Goal: Task Accomplishment & Management: Manage account settings

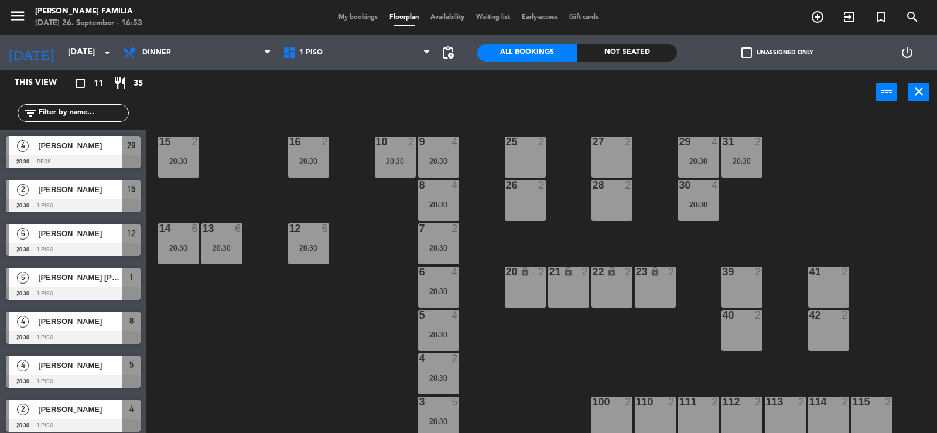
click at [351, 16] on span "My bookings" at bounding box center [358, 17] width 51 height 6
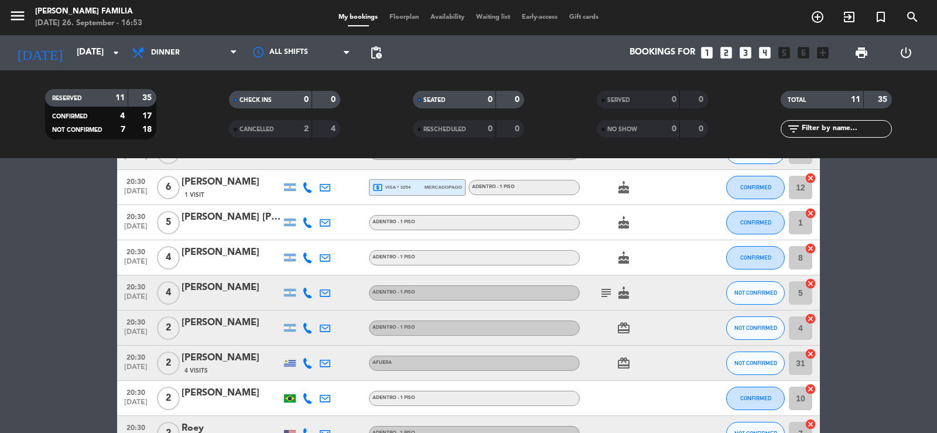
scroll to position [117, 0]
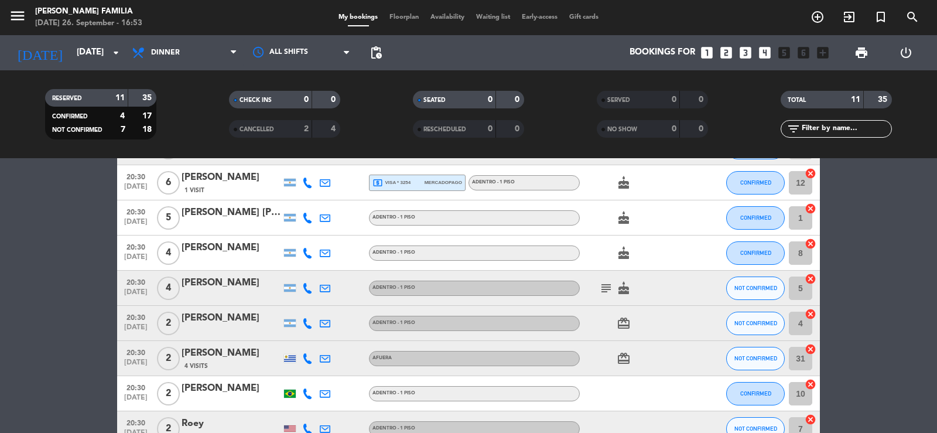
click at [607, 292] on icon "subject" at bounding box center [606, 288] width 14 height 14
click at [607, 289] on icon "subject" at bounding box center [606, 288] width 14 height 14
click at [873, 249] on bookings-row "20:30 [DATE] 4 [PERSON_NAME] NOT CONFIRMED 29 cancel 20:30 [DATE] 2 [PERSON_NAM…" at bounding box center [468, 288] width 937 height 387
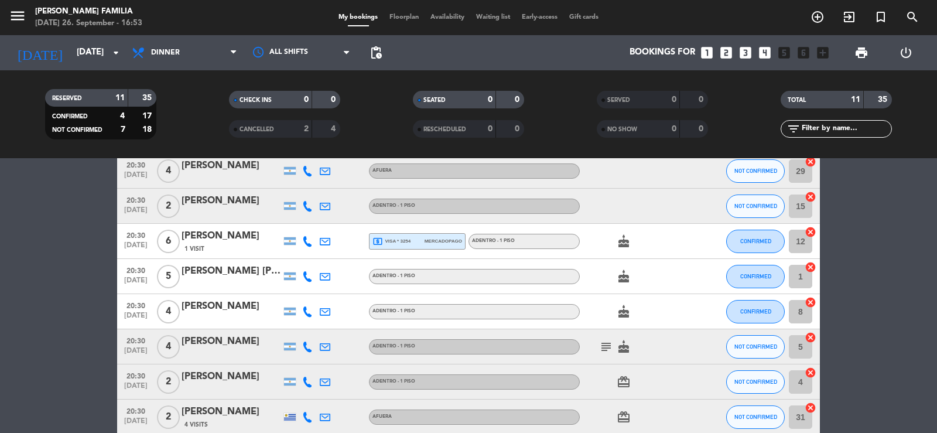
click at [603, 346] on icon "subject" at bounding box center [606, 347] width 14 height 14
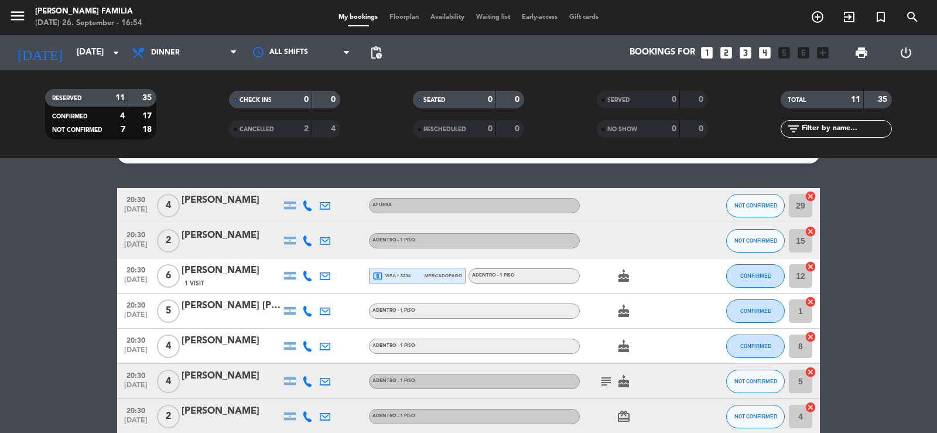
scroll to position [0, 0]
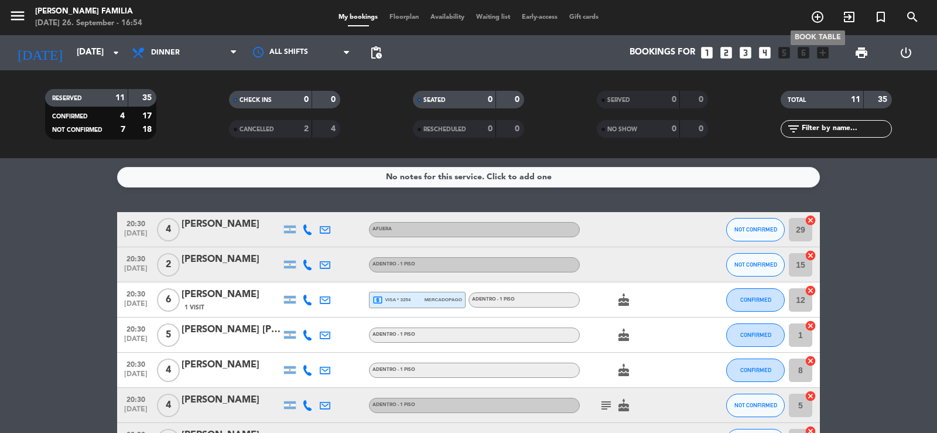
click at [814, 16] on icon "add_circle_outline" at bounding box center [818, 17] width 14 height 14
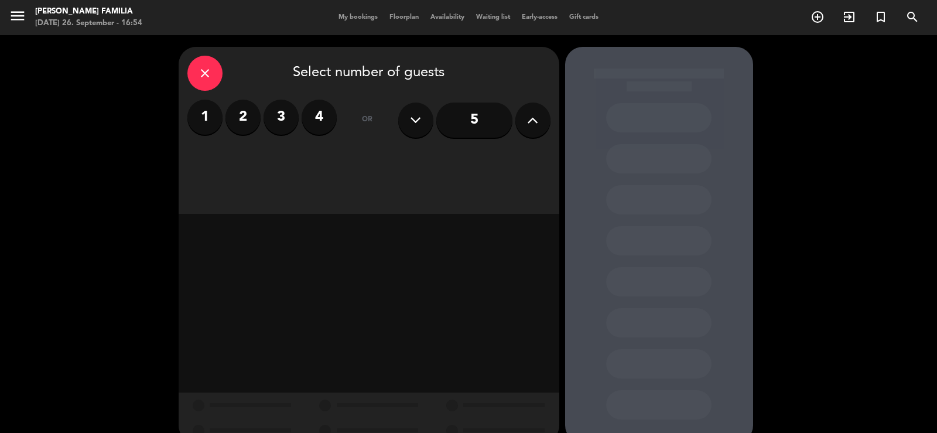
click at [252, 121] on label "2" at bounding box center [242, 117] width 35 height 35
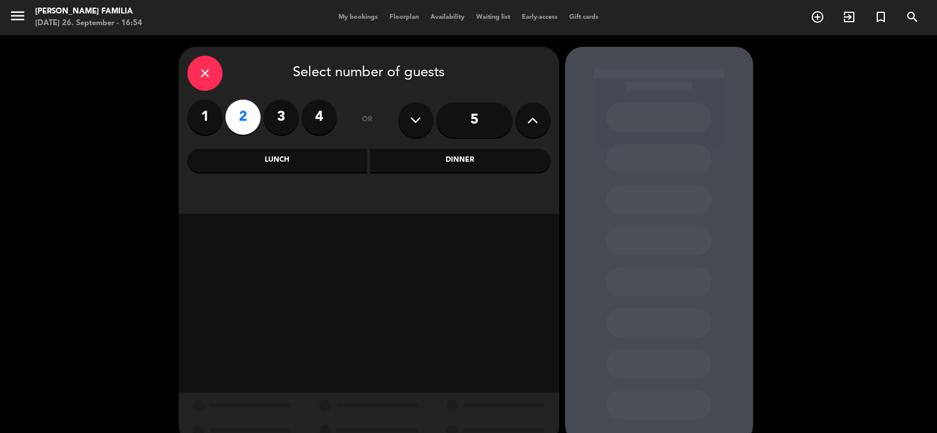
click at [441, 162] on div "Dinner" at bounding box center [460, 160] width 180 height 23
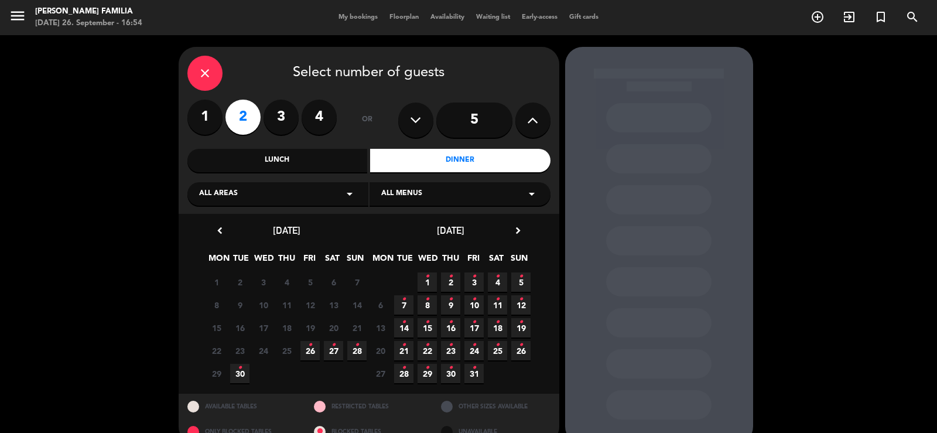
click at [347, 189] on icon "arrow_drop_down" at bounding box center [350, 194] width 14 height 14
click at [58, 335] on div "close Select number of guests 1 2 3 4 or 5 Lunch Dinner All areas arrow_drop_do…" at bounding box center [468, 245] width 937 height 420
click at [113, 271] on div "close Select number of guests 1 2 3 4 or 5 Lunch Dinner All areas arrow_drop_do…" at bounding box center [468, 245] width 937 height 420
click at [80, 161] on div "close Select number of guests 1 2 3 4 or 5 Lunch Dinner All areas arrow_drop_do…" at bounding box center [468, 245] width 937 height 420
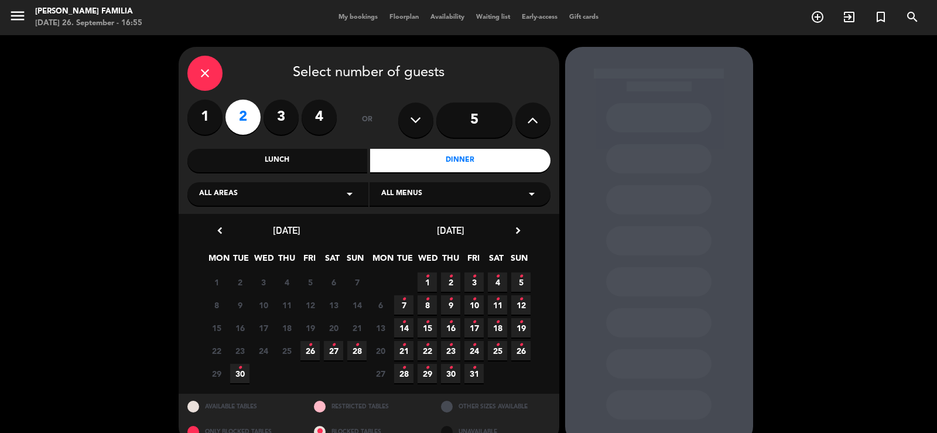
click at [193, 66] on div "close" at bounding box center [204, 73] width 35 height 35
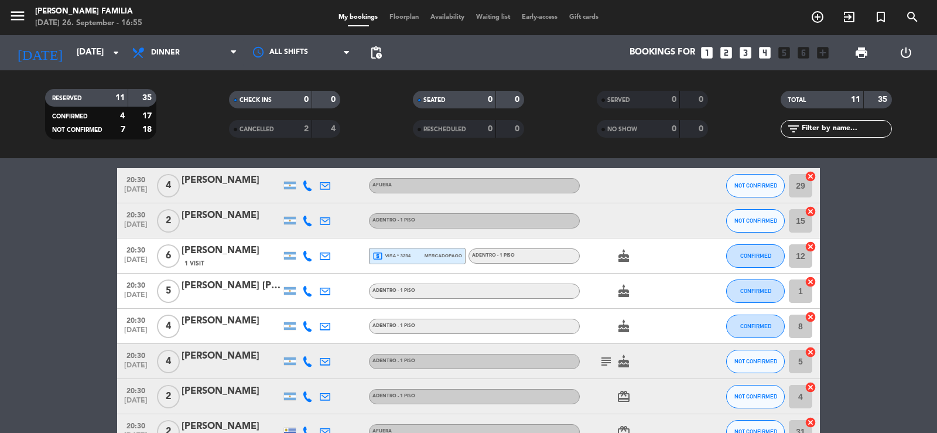
scroll to position [176, 0]
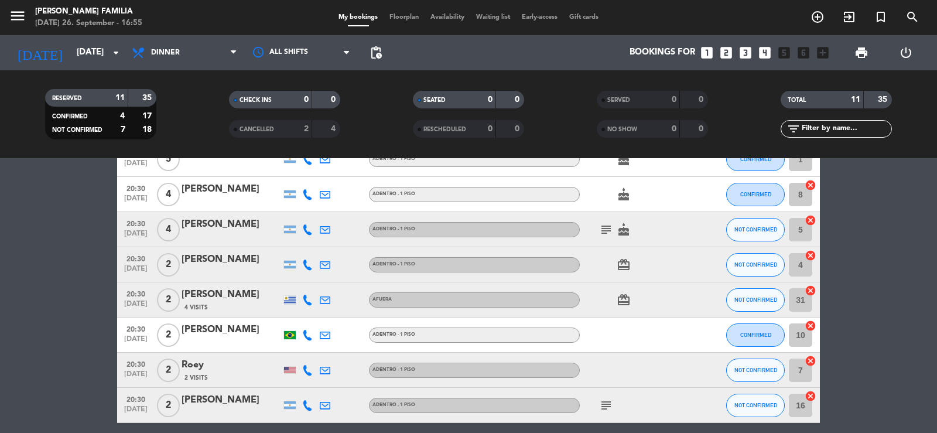
click at [599, 401] on icon "subject" at bounding box center [606, 405] width 14 height 14
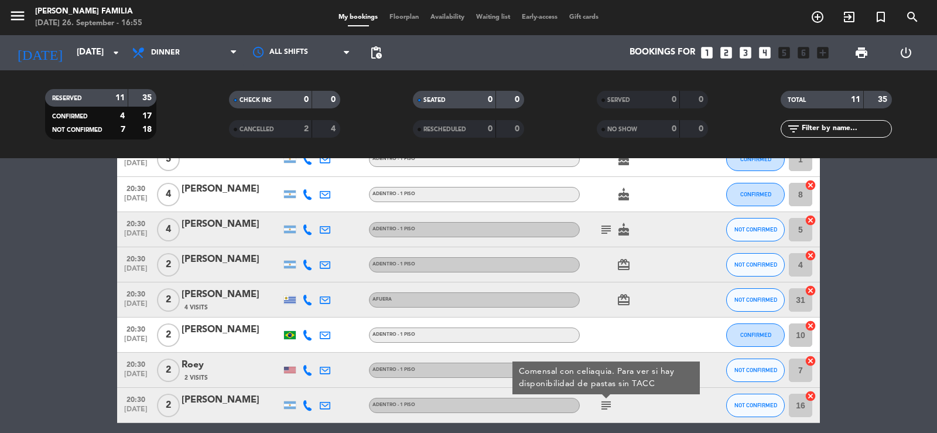
click at [599, 401] on icon "subject" at bounding box center [606, 405] width 14 height 14
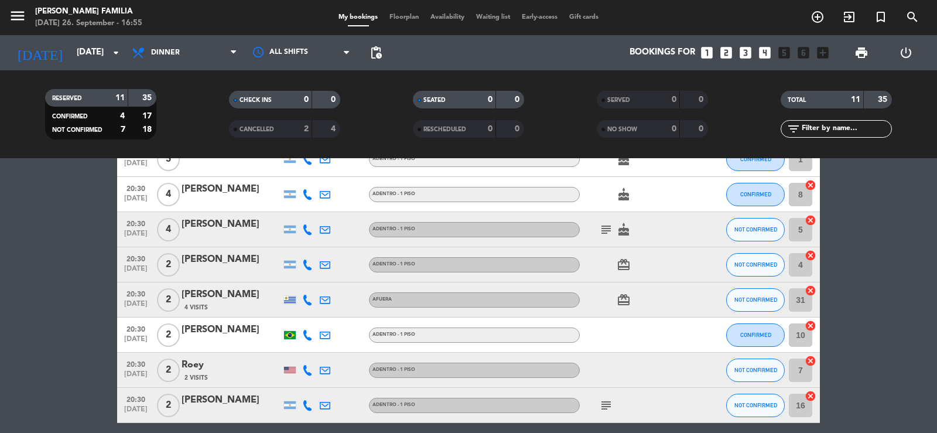
click at [855, 349] on bookings-row "20:30 [DATE] 4 [PERSON_NAME] NOT CONFIRMED 29 cancel 20:30 [DATE] 2 [PERSON_NAM…" at bounding box center [468, 229] width 937 height 387
click at [603, 403] on icon "subject" at bounding box center [606, 405] width 14 height 14
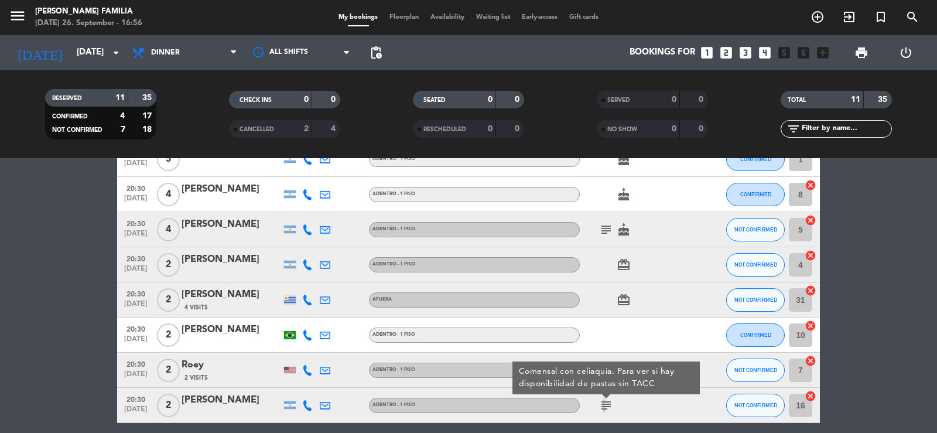
click at [603, 403] on icon "subject" at bounding box center [606, 405] width 14 height 14
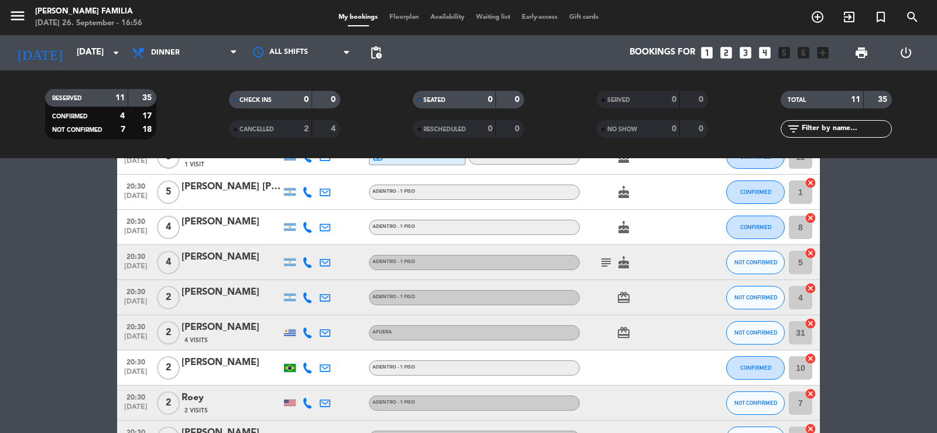
scroll to position [117, 0]
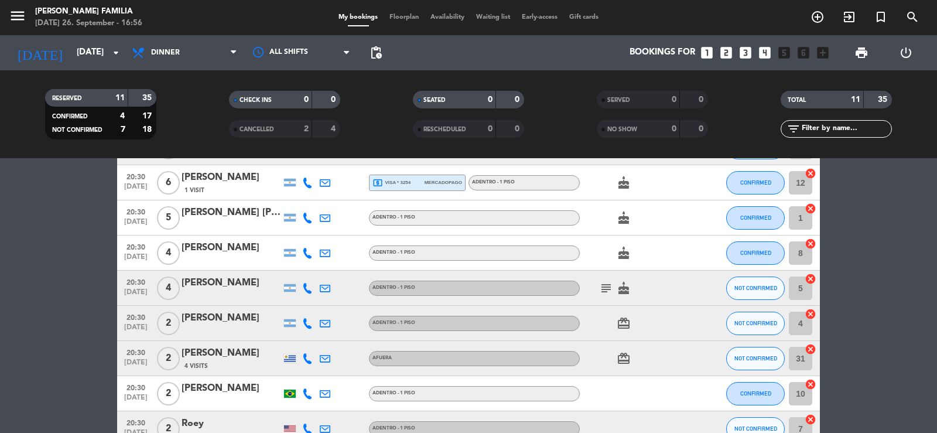
click at [603, 289] on icon "subject" at bounding box center [606, 288] width 14 height 14
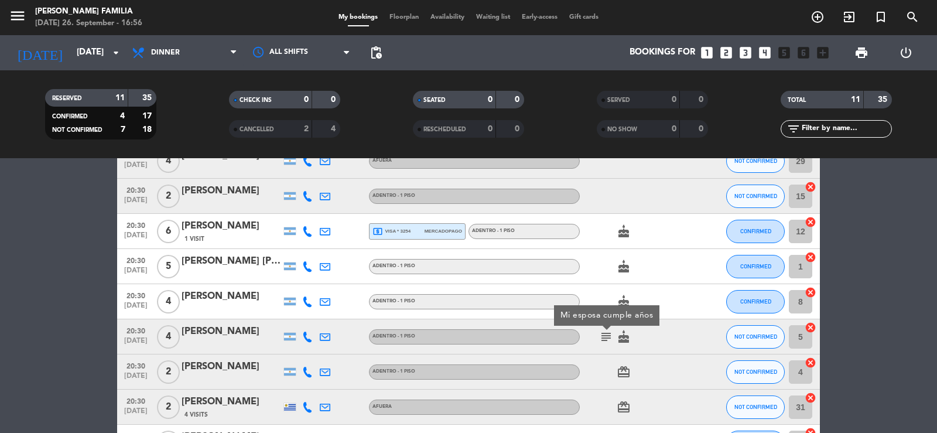
scroll to position [0, 0]
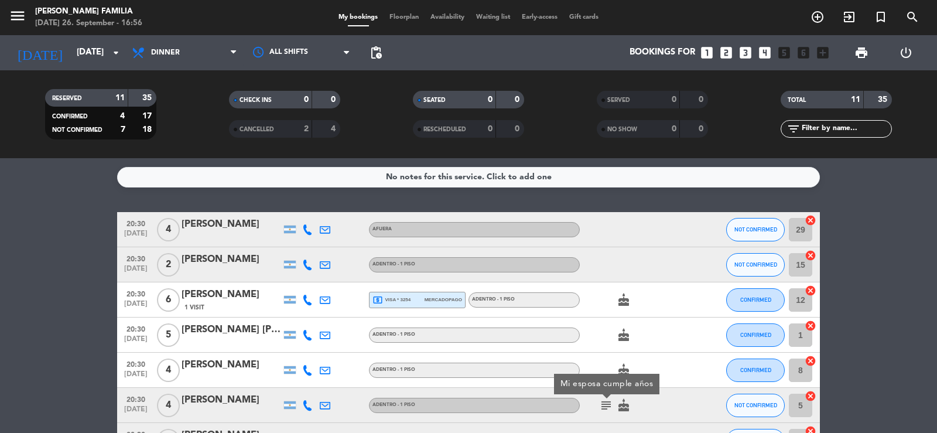
click at [613, 291] on div "cake" at bounding box center [632, 299] width 105 height 35
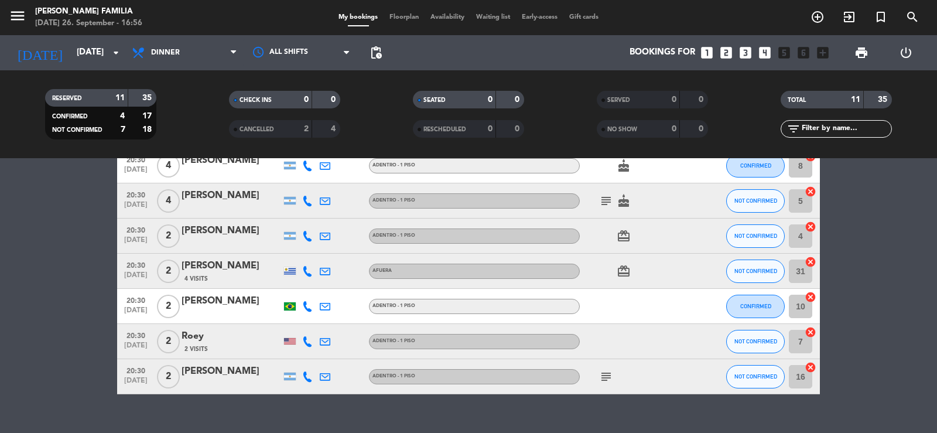
scroll to position [224, 0]
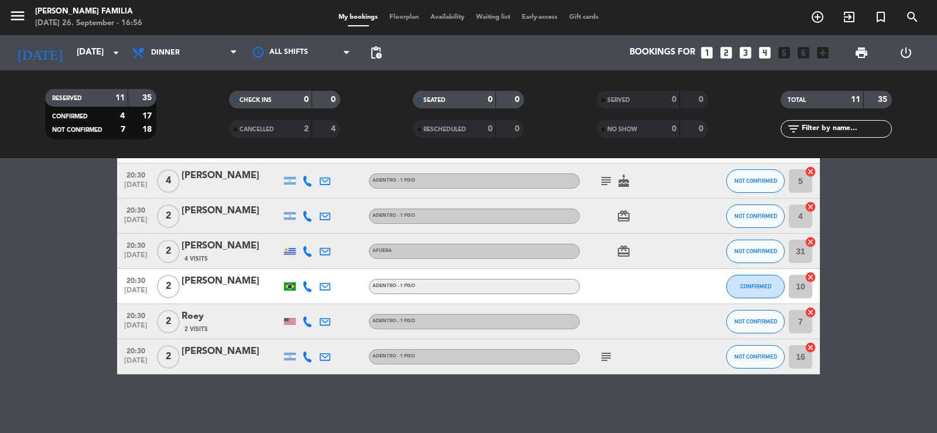
click at [610, 360] on icon "subject" at bounding box center [606, 357] width 14 height 14
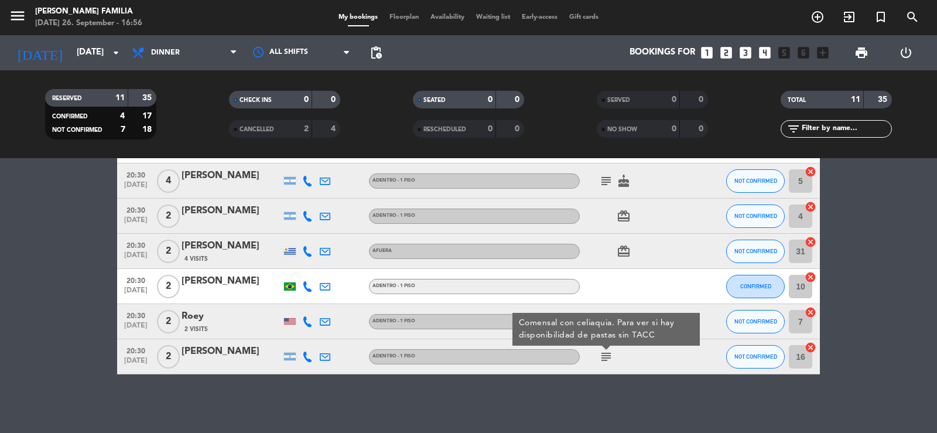
click at [610, 358] on icon "subject" at bounding box center [606, 357] width 14 height 14
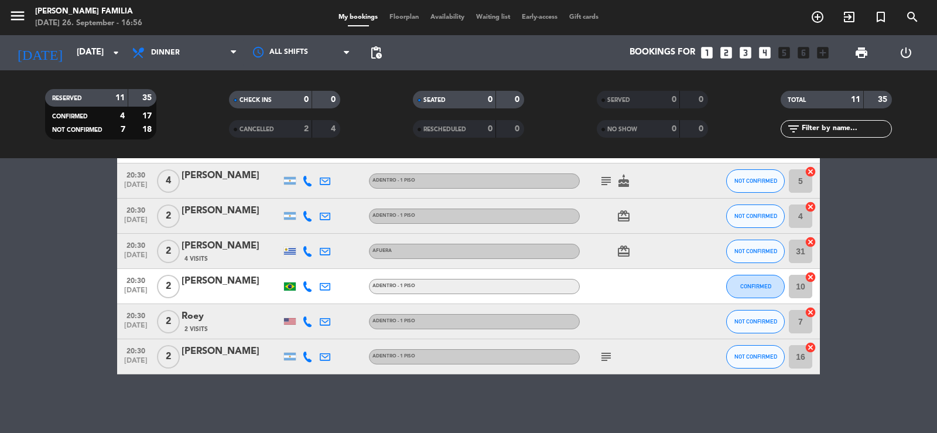
click at [598, 398] on div "No notes for this service. Click to add one 20:30 [DATE] 4 [PERSON_NAME] NOT CO…" at bounding box center [468, 295] width 937 height 275
click at [608, 383] on div "No notes for this service. Click to add one 20:30 [DATE] 4 [PERSON_NAME] NOT CO…" at bounding box center [468, 295] width 937 height 275
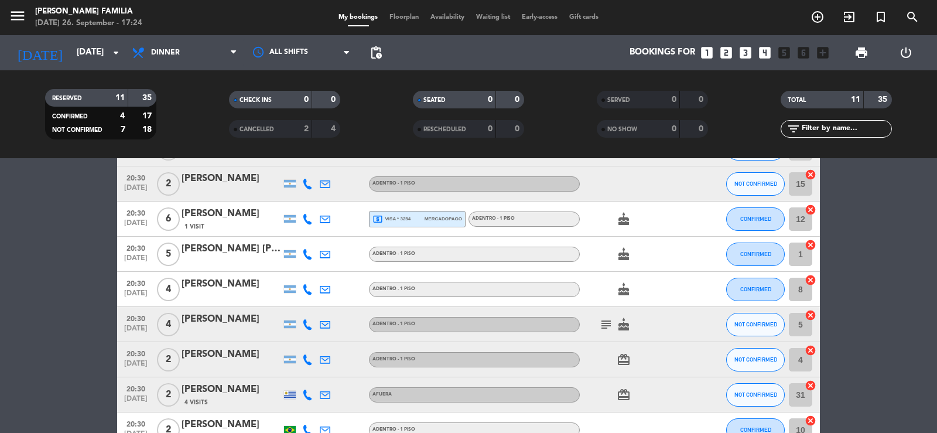
scroll to position [0, 0]
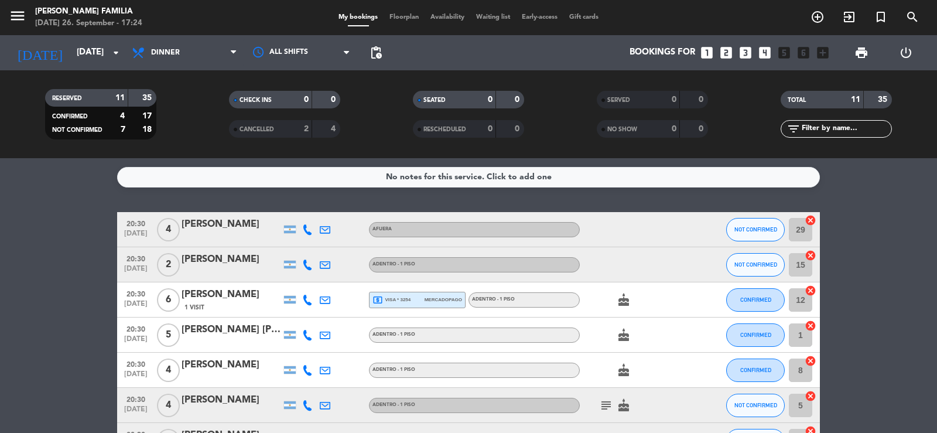
click at [898, 245] on bookings-row "20:30 [DATE] 4 [PERSON_NAME] NOT CONFIRMED 29 cancel 20:30 [DATE] 2 [PERSON_NAM…" at bounding box center [468, 405] width 937 height 387
click at [893, 237] on bookings-row "20:30 [DATE] 4 [PERSON_NAME] NOT CONFIRMED 29 cancel 20:30 [DATE] 2 [PERSON_NAM…" at bounding box center [468, 405] width 937 height 387
click at [890, 245] on bookings-row "20:30 [DATE] 4 [PERSON_NAME] NOT CONFIRMED 29 cancel 20:30 [DATE] 2 [PERSON_NAM…" at bounding box center [468, 405] width 937 height 387
